Goal: Task Accomplishment & Management: Use online tool/utility

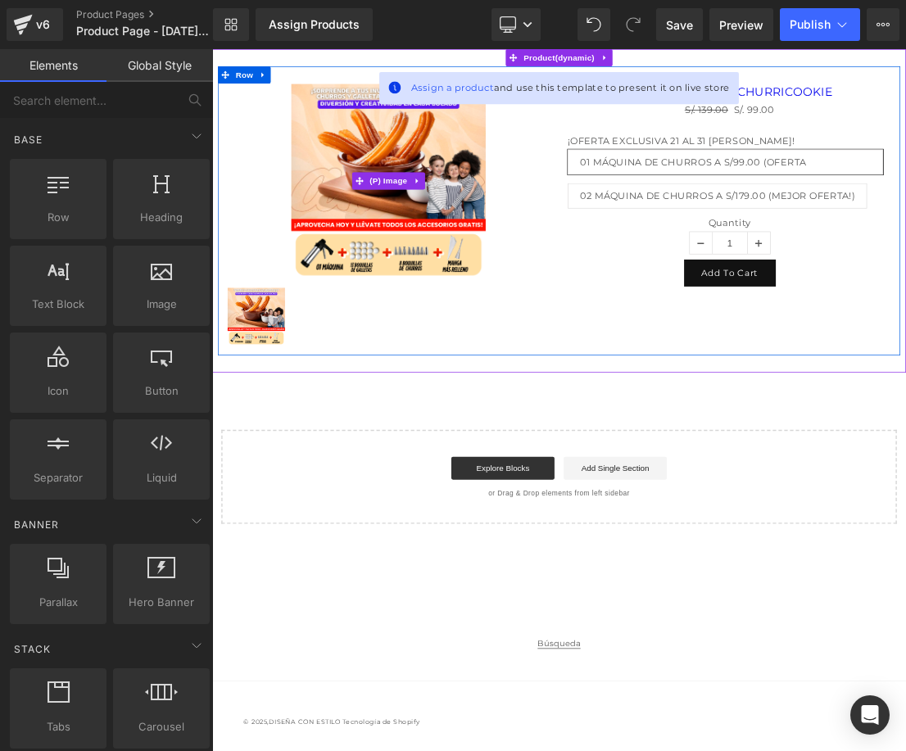
click at [678, 320] on div "Sale Off" at bounding box center [464, 237] width 463 height 278
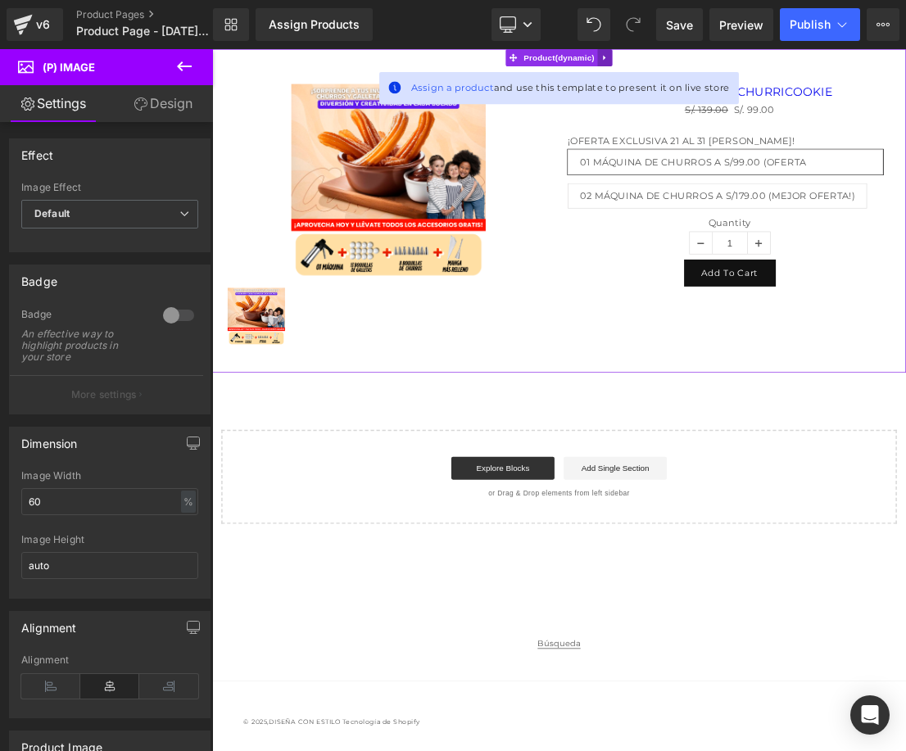
click at [768, 64] on icon at bounding box center [773, 62] width 11 height 12
click at [787, 63] on link at bounding box center [783, 61] width 21 height 25
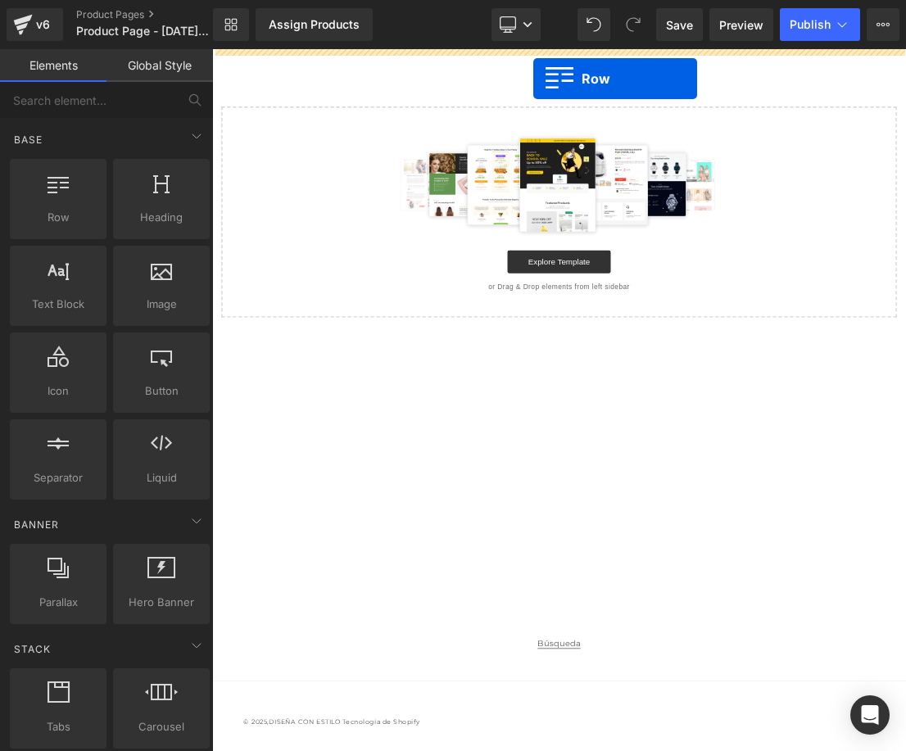
drag, startPoint x: 260, startPoint y: 226, endPoint x: 671, endPoint y: 92, distance: 432.7
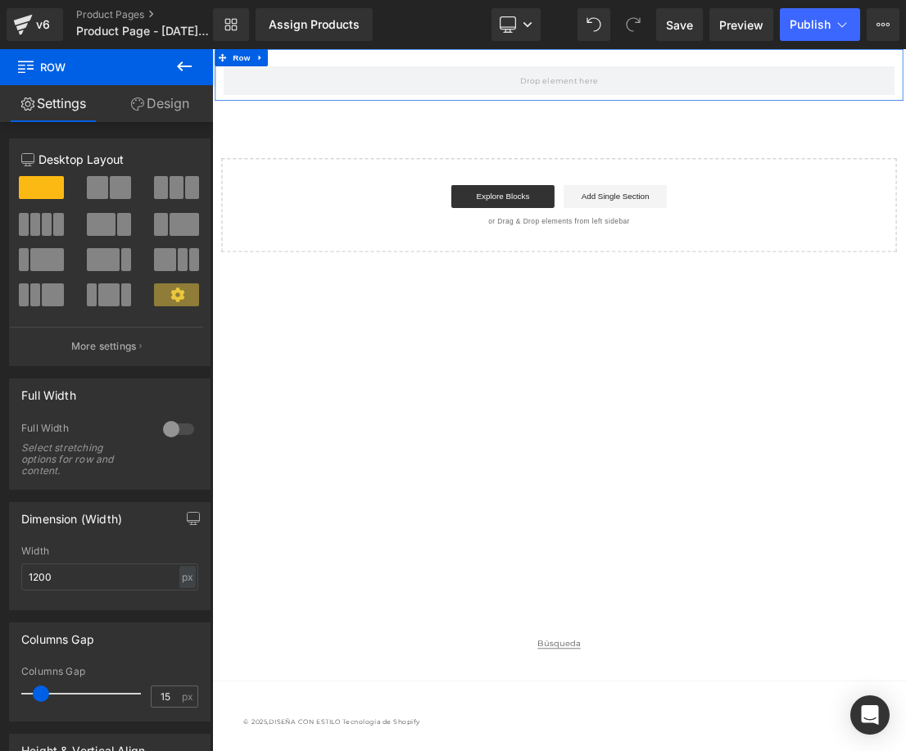
click at [152, 107] on link "Design" at bounding box center [160, 103] width 107 height 37
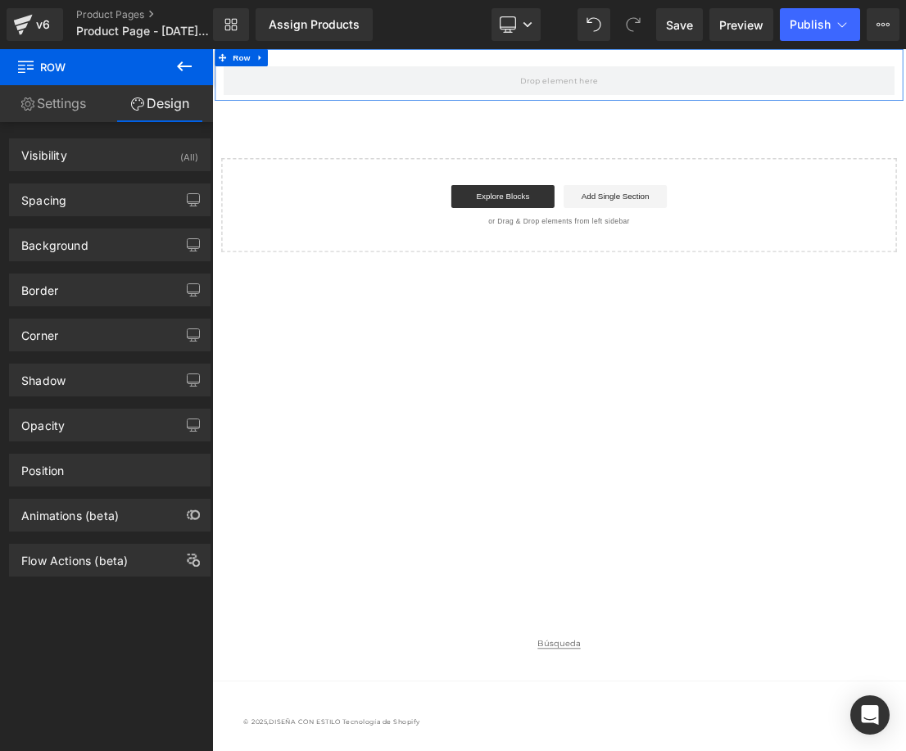
click at [65, 107] on link "Settings" at bounding box center [53, 103] width 107 height 37
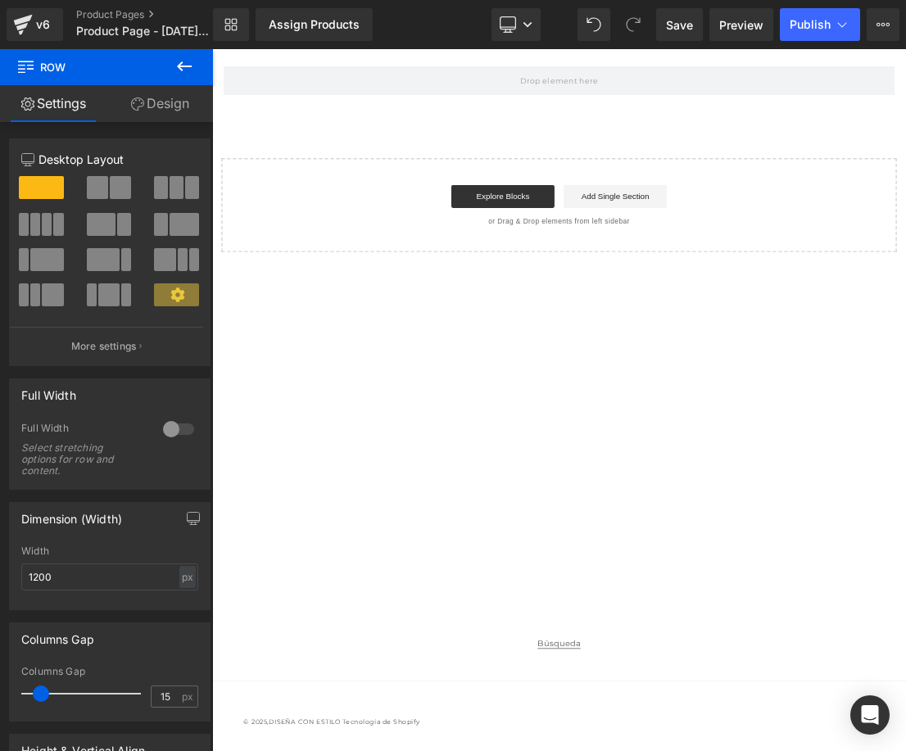
click at [184, 65] on icon at bounding box center [185, 67] width 20 height 20
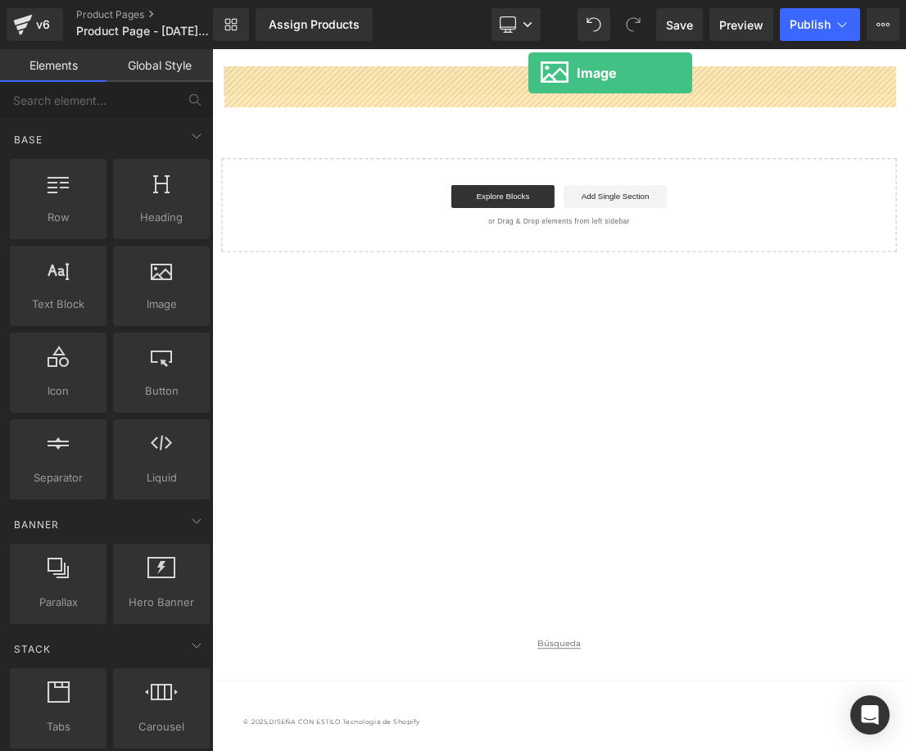
drag, startPoint x: 365, startPoint y: 326, endPoint x: 664, endPoint y: 84, distance: 384.4
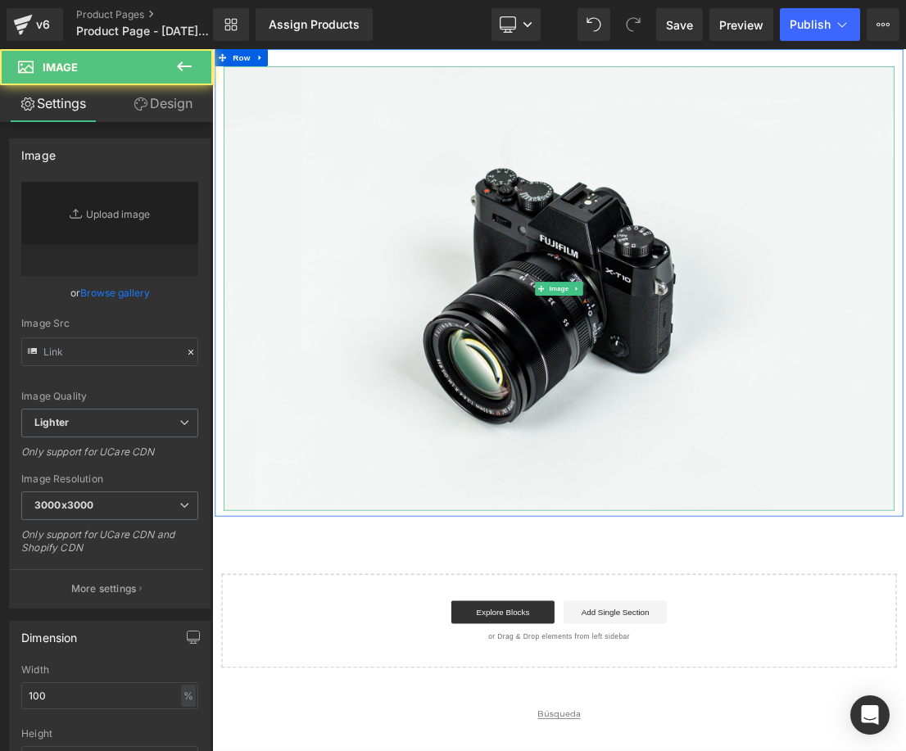
type input "//d1um8515vdn9kb.cloudfront.net/images/parallax.jpg"
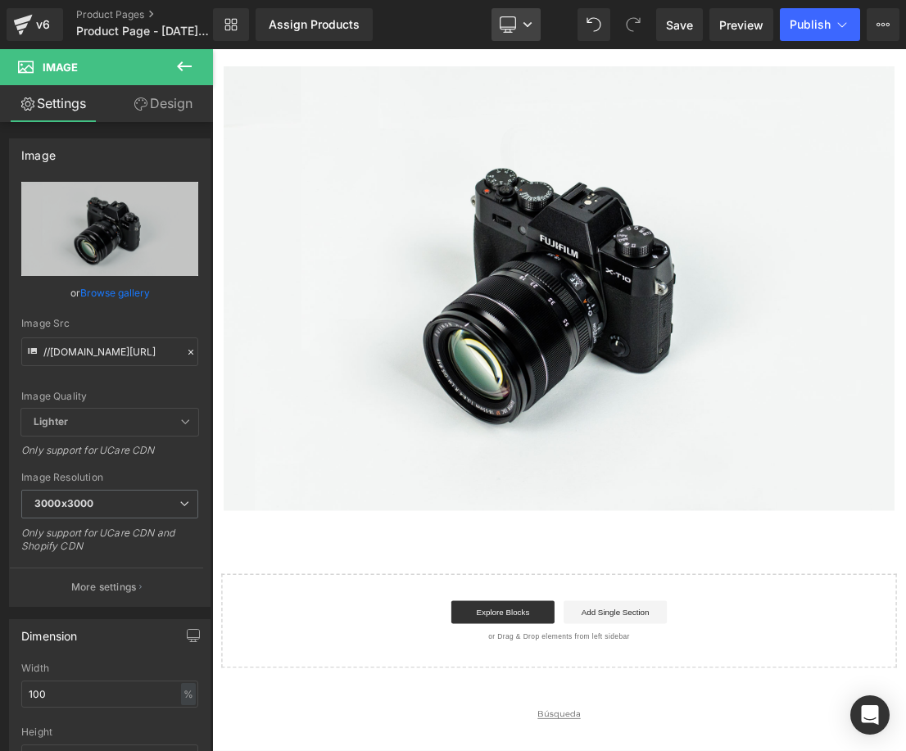
click at [497, 21] on link "Desktop" at bounding box center [516, 24] width 49 height 33
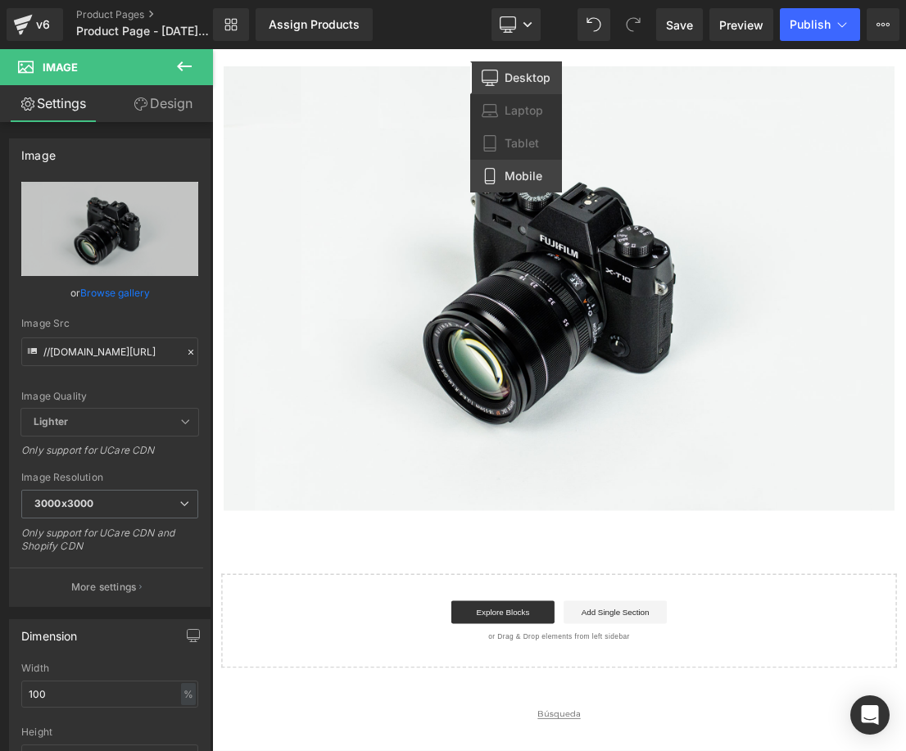
click at [510, 171] on span "Mobile" at bounding box center [524, 176] width 38 height 15
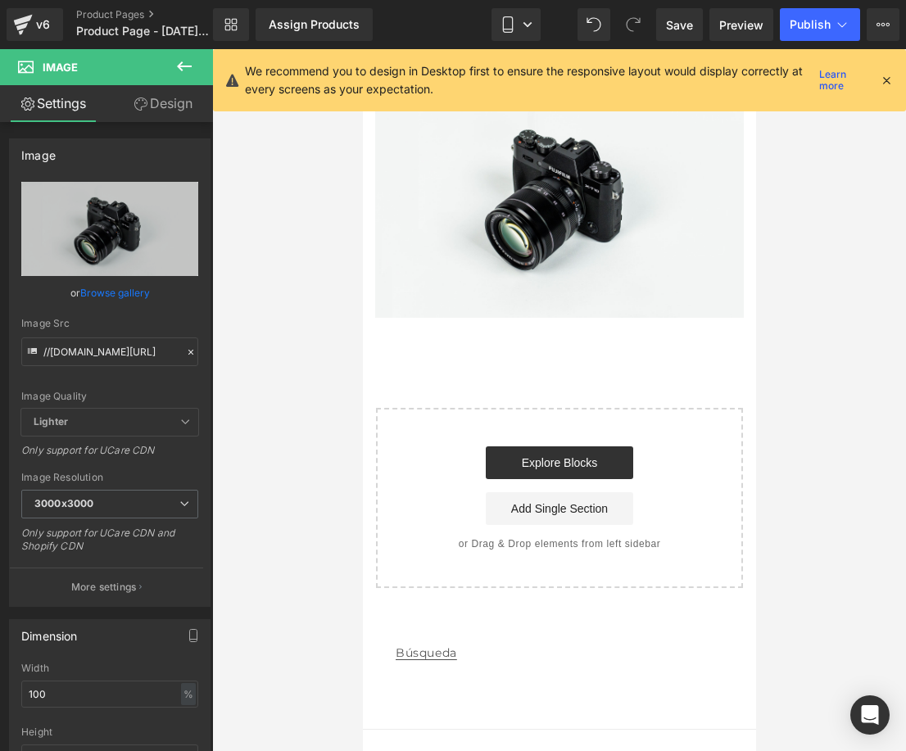
click at [886, 87] on icon at bounding box center [886, 80] width 15 height 15
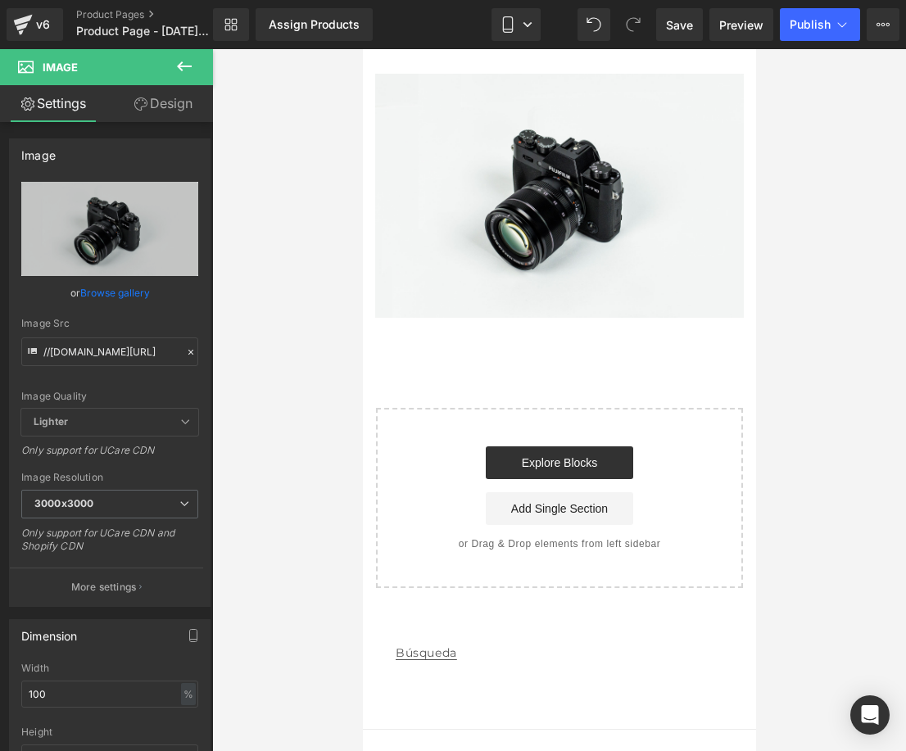
click at [785, 113] on div at bounding box center [559, 400] width 694 height 702
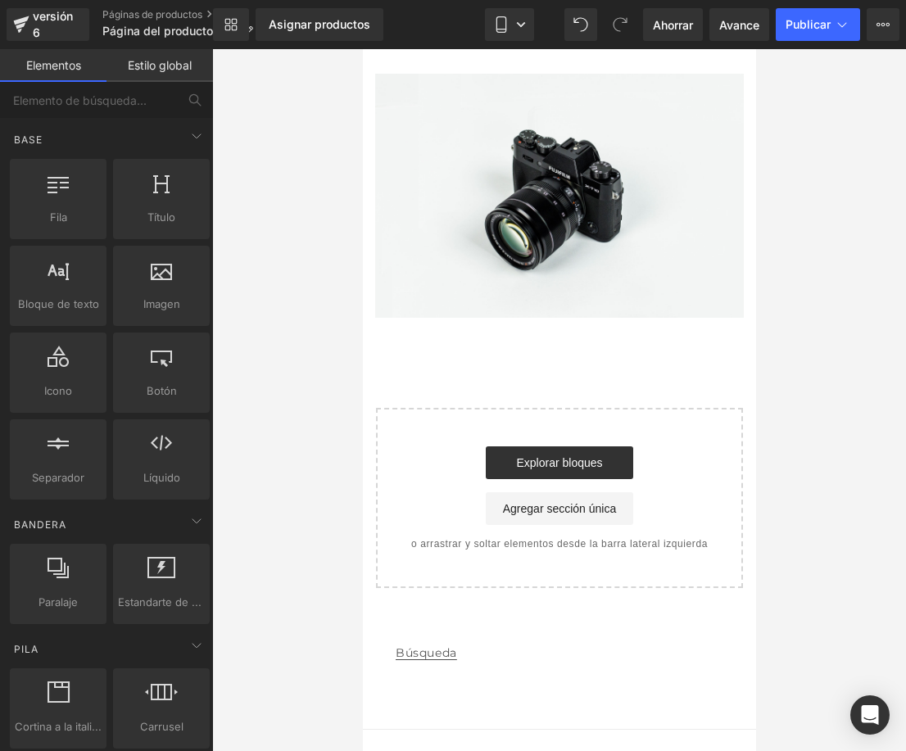
click at [868, 197] on div at bounding box center [559, 400] width 694 height 702
click at [728, 35] on link "Avance" at bounding box center [739, 24] width 60 height 33
click at [800, 30] on font "Publicar" at bounding box center [808, 24] width 45 height 14
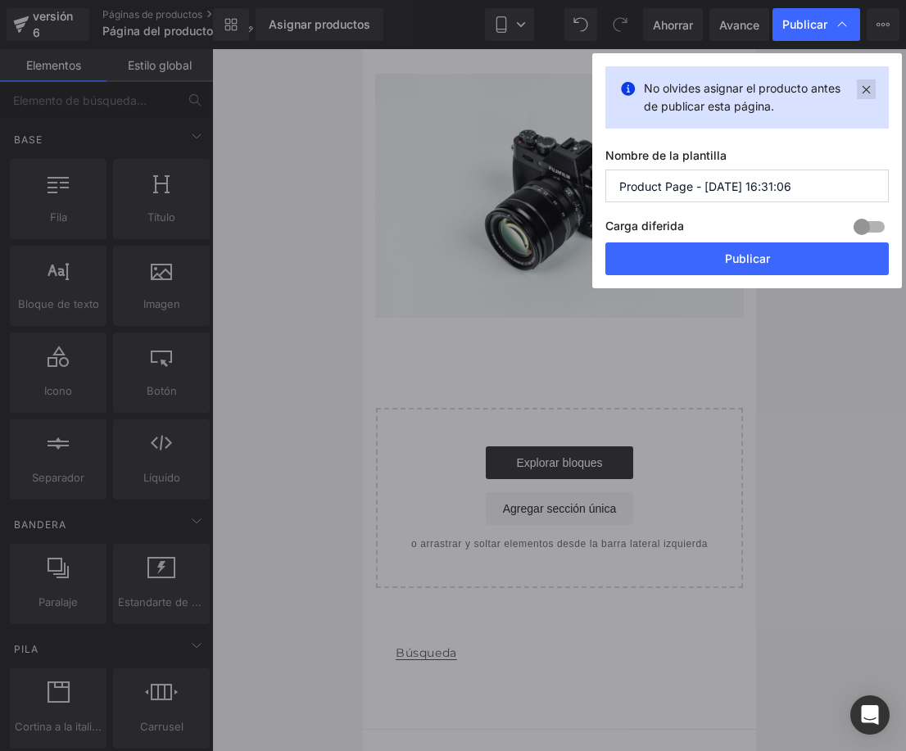
click at [864, 86] on icon at bounding box center [866, 89] width 19 height 20
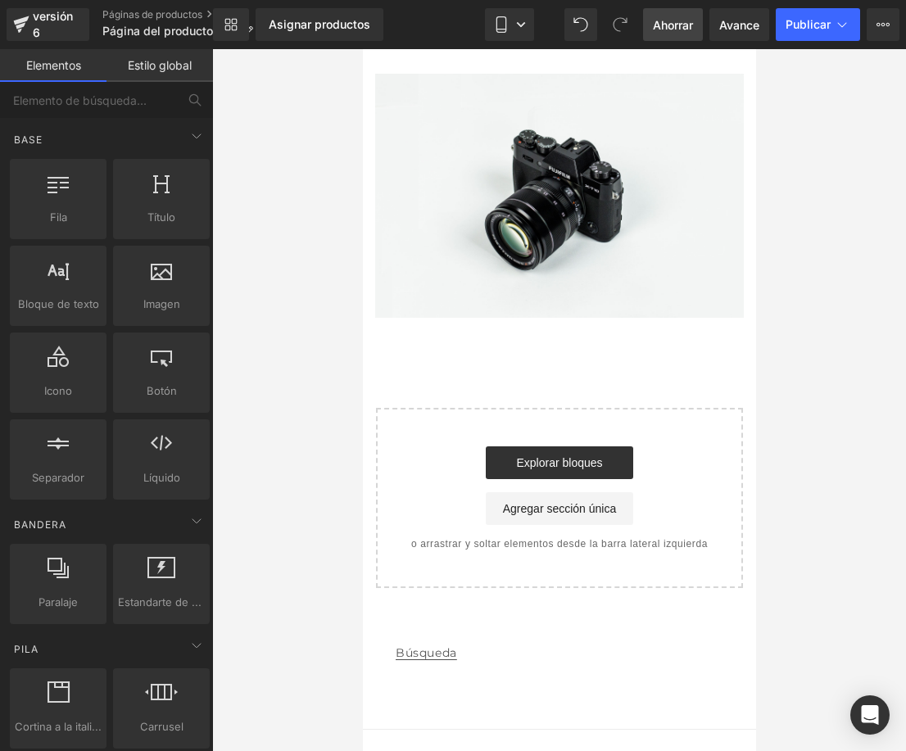
click at [664, 30] on font "Ahorrar" at bounding box center [673, 25] width 40 height 14
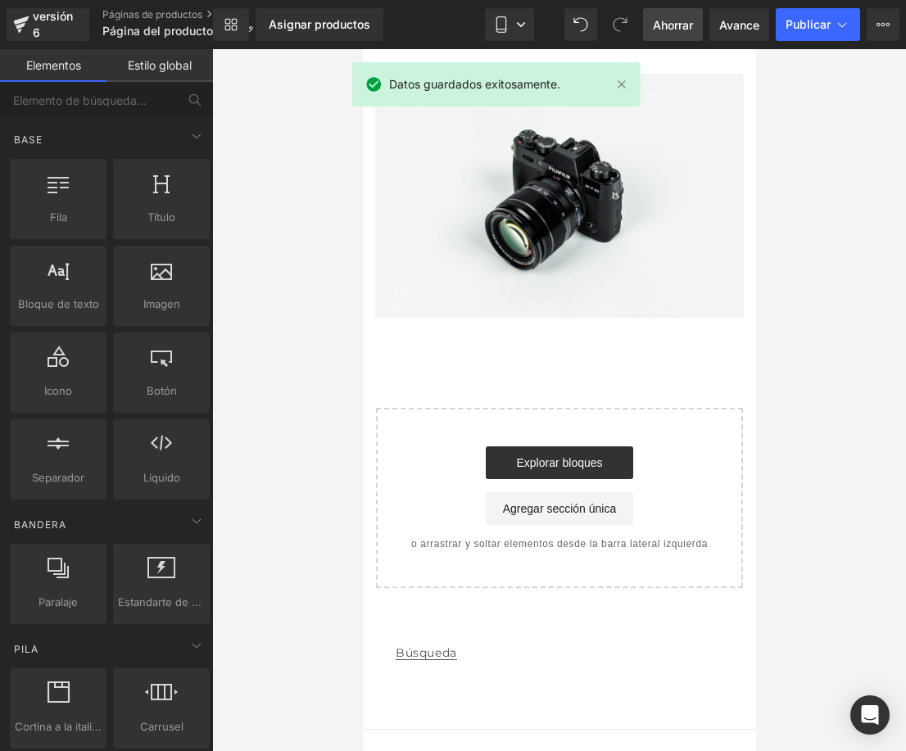
click at [356, 311] on div at bounding box center [559, 400] width 694 height 702
